Goal: Information Seeking & Learning: Learn about a topic

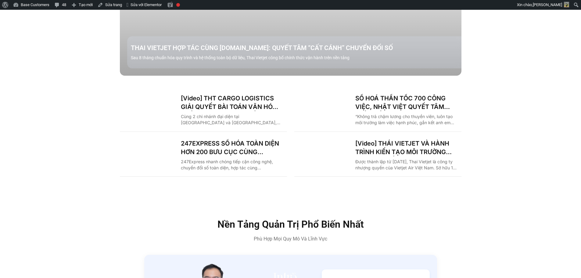
scroll to position [732, 0]
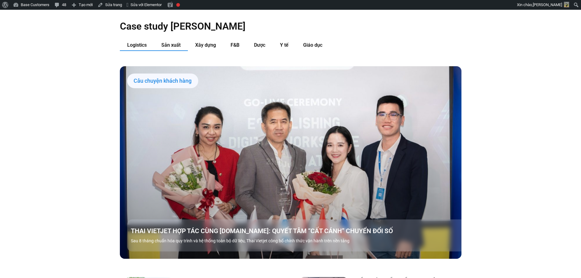
click at [178, 42] on span "Sản xuất" at bounding box center [170, 45] width 19 height 6
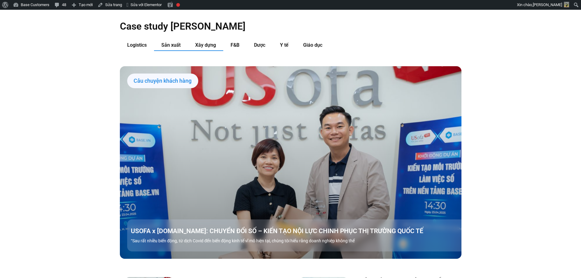
click at [211, 42] on span "Xây dựng" at bounding box center [205, 45] width 21 height 6
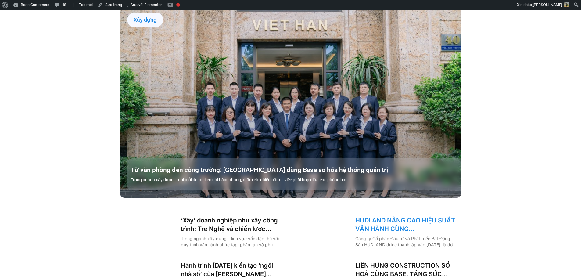
scroll to position [640, 0]
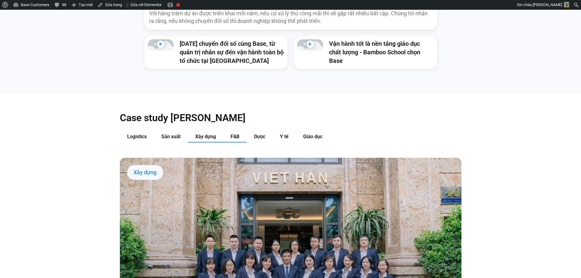
click at [238, 134] on span "F&B" at bounding box center [235, 137] width 9 height 6
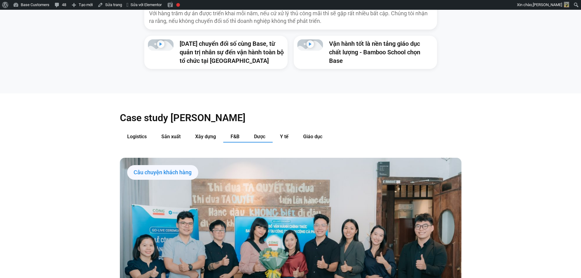
click at [261, 134] on span "Dược" at bounding box center [259, 137] width 11 height 6
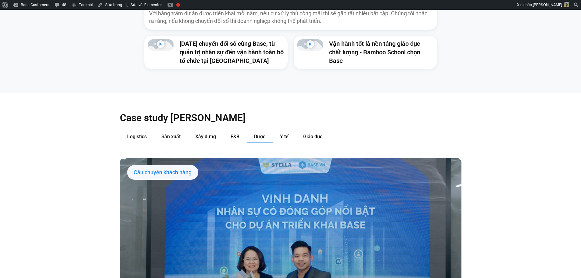
scroll to position [610, 0]
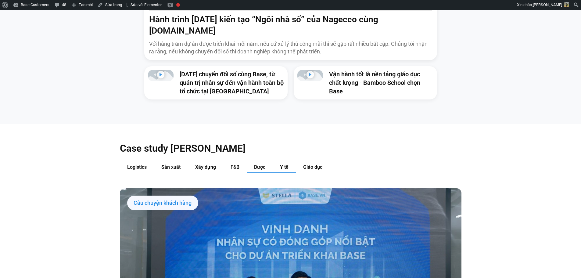
click at [289, 162] on button "Y tế" at bounding box center [284, 167] width 23 height 11
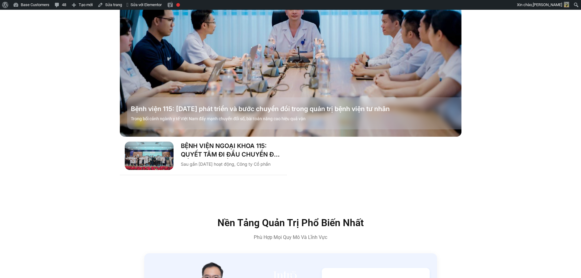
scroll to position [671, 0]
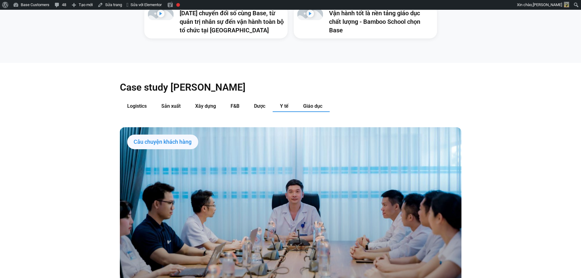
click at [312, 101] on button "Giáo dục" at bounding box center [313, 106] width 34 height 11
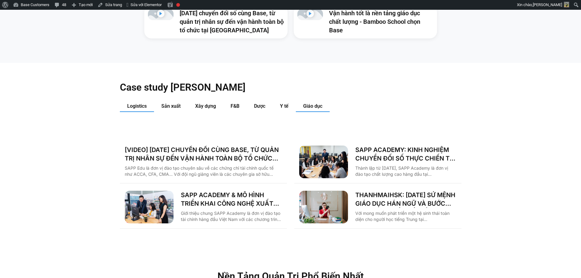
click at [134, 103] on span "Logistics" at bounding box center [137, 106] width 20 height 6
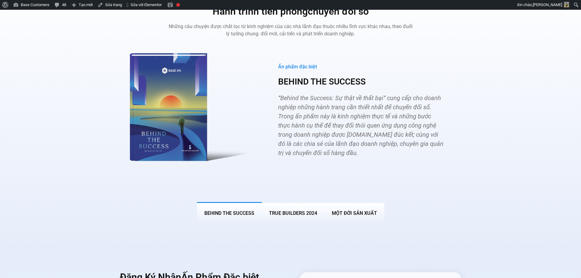
scroll to position [2257, 0]
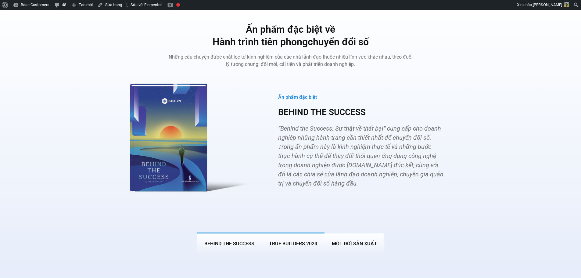
click at [273, 238] on button "True Builders 2024" at bounding box center [293, 242] width 63 height 21
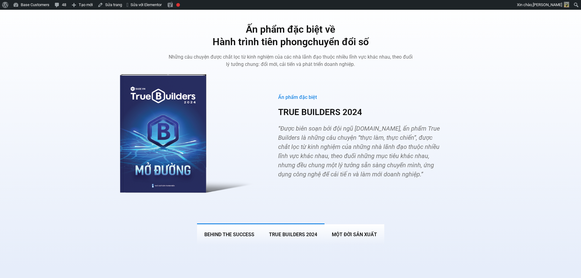
click at [230, 229] on button "BEHIND THE SUCCESS" at bounding box center [229, 233] width 65 height 21
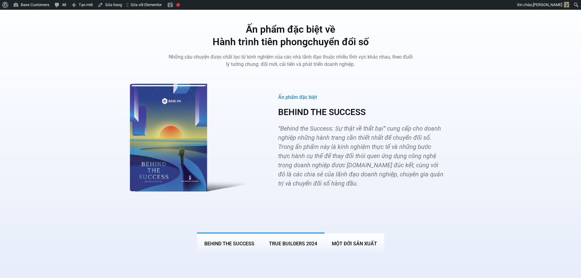
click at [285, 232] on button "True Builders 2024" at bounding box center [293, 242] width 63 height 21
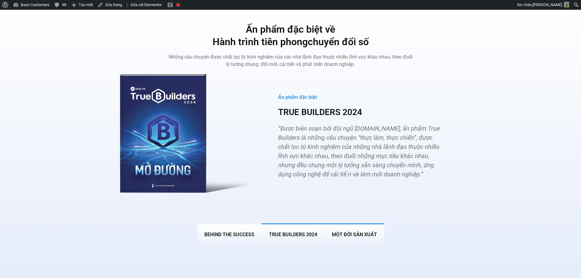
click at [346, 223] on button "MỘT ĐỜI SẢN XUẤT" at bounding box center [355, 233] width 60 height 21
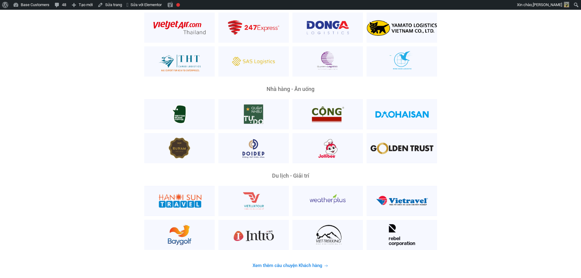
scroll to position [1344, 0]
